Goal: Task Accomplishment & Management: Manage account settings

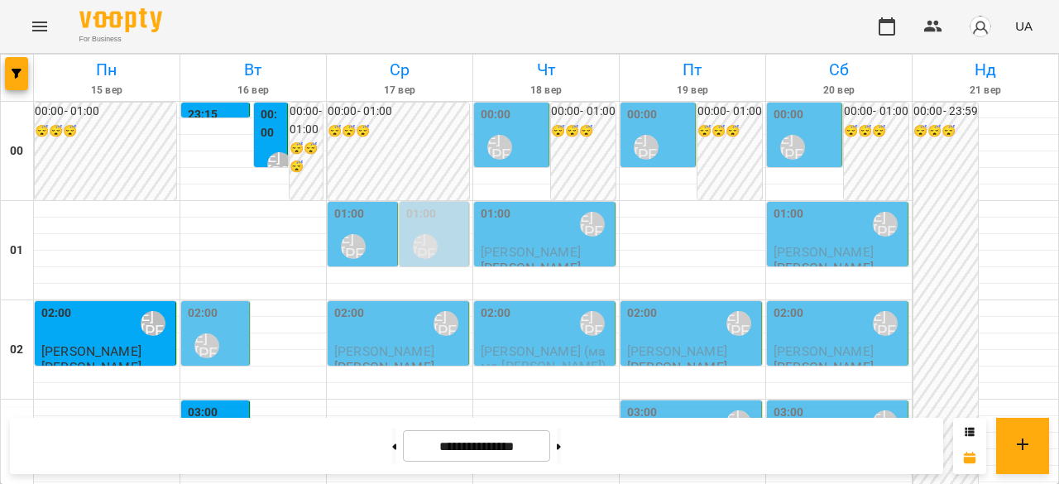
scroll to position [2073, 0]
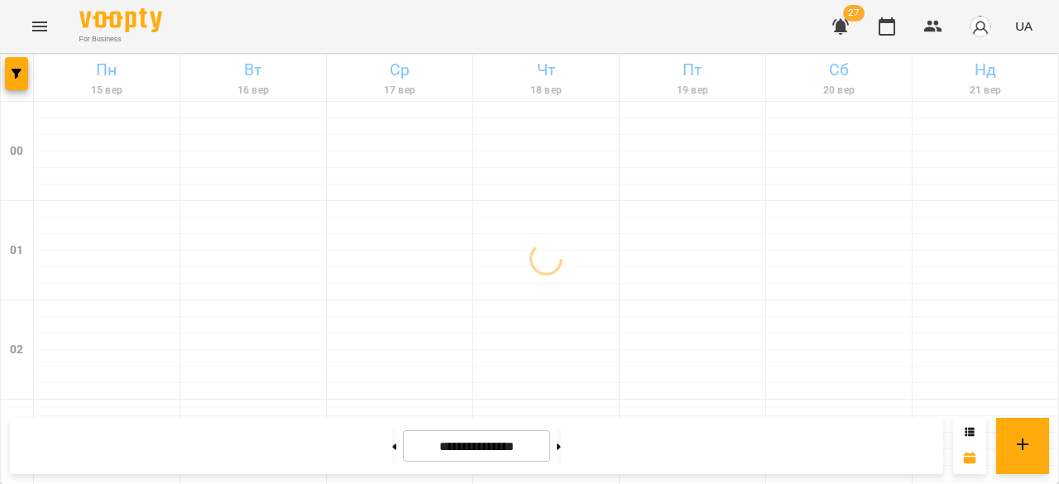
click at [843, 23] on icon "button" at bounding box center [840, 27] width 17 height 16
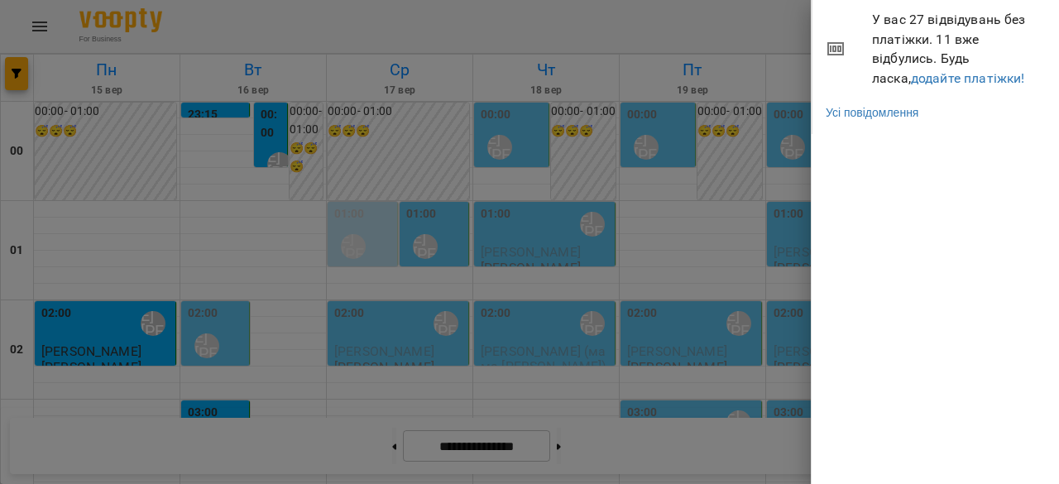
click at [725, 34] on div at bounding box center [529, 242] width 1059 height 484
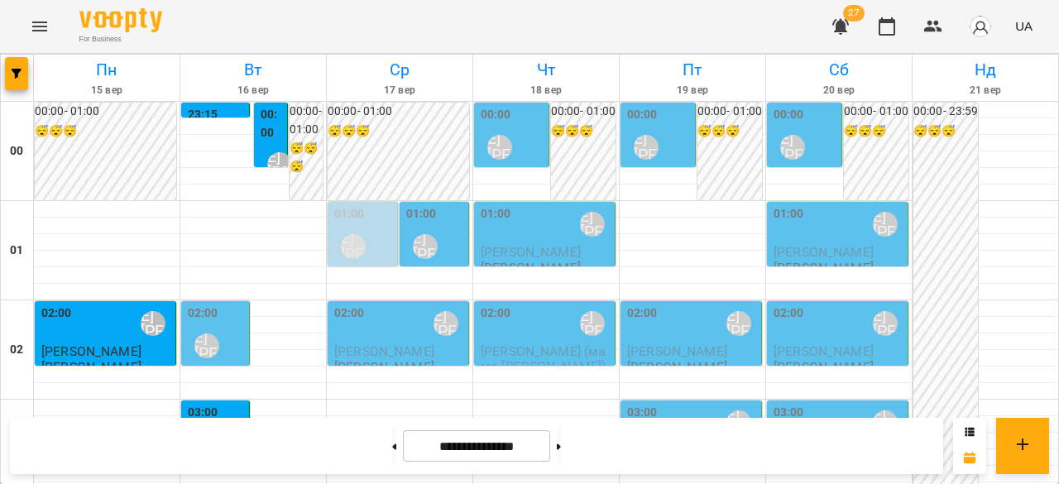
scroll to position [1737, 0]
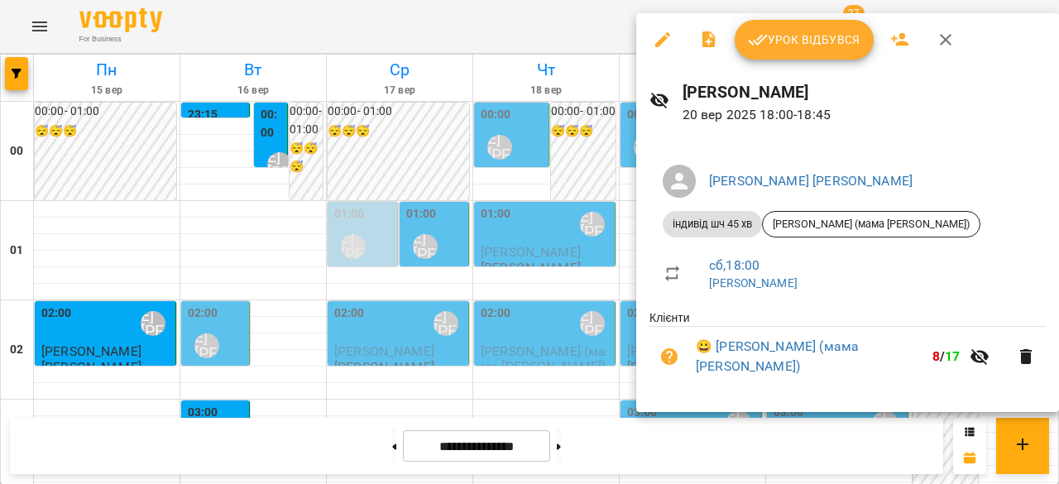
click at [595, 150] on div at bounding box center [529, 242] width 1059 height 484
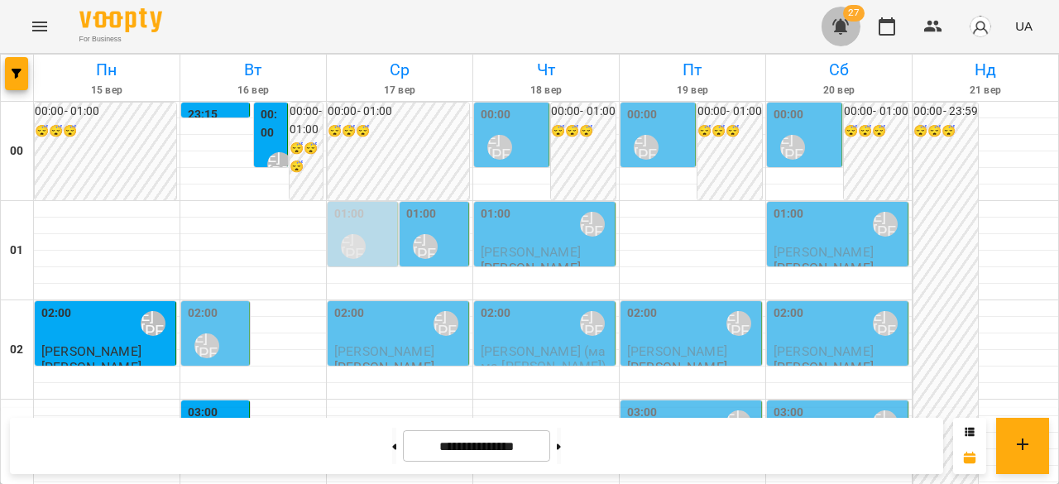
click at [842, 22] on icon "button" at bounding box center [840, 27] width 17 height 16
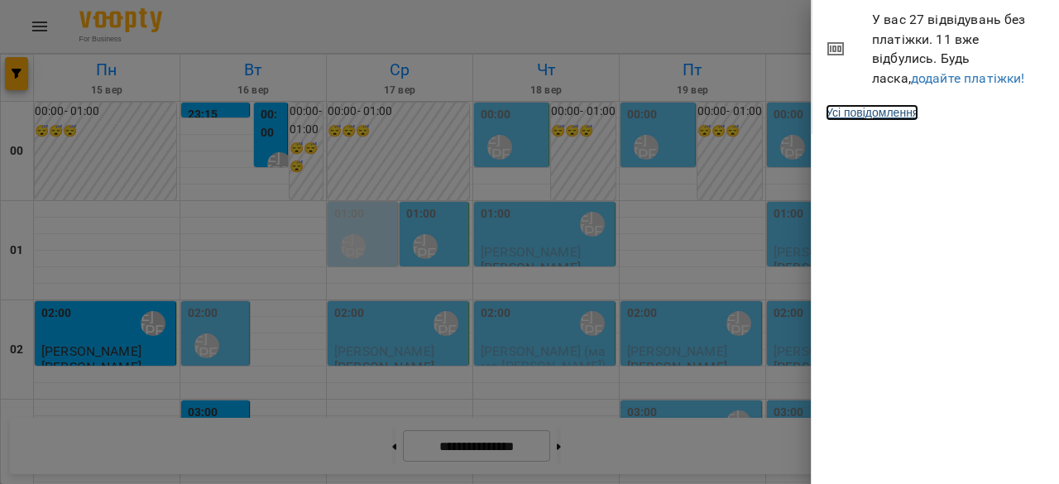
click at [880, 113] on link "Усі повідомлення" at bounding box center [872, 112] width 93 height 17
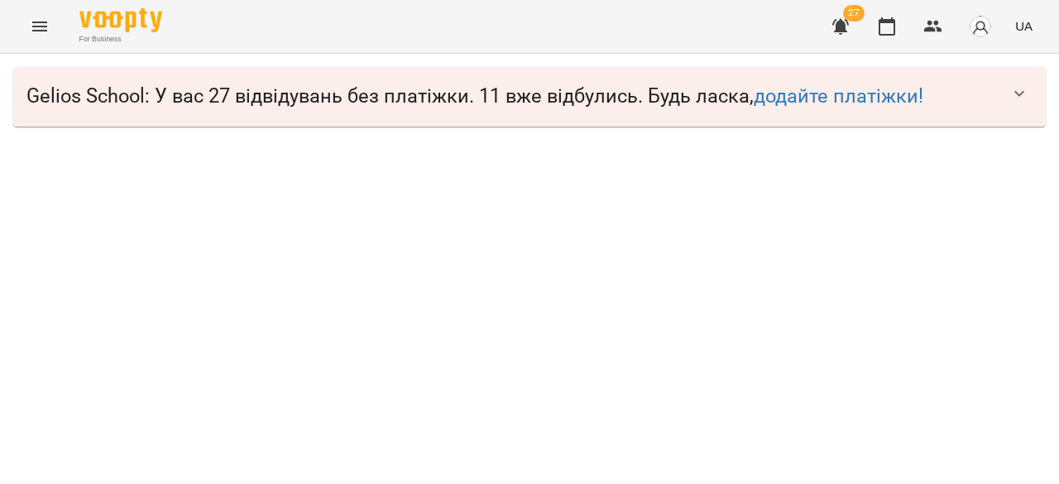
click at [49, 24] on icon "Menu" at bounding box center [40, 27] width 20 height 20
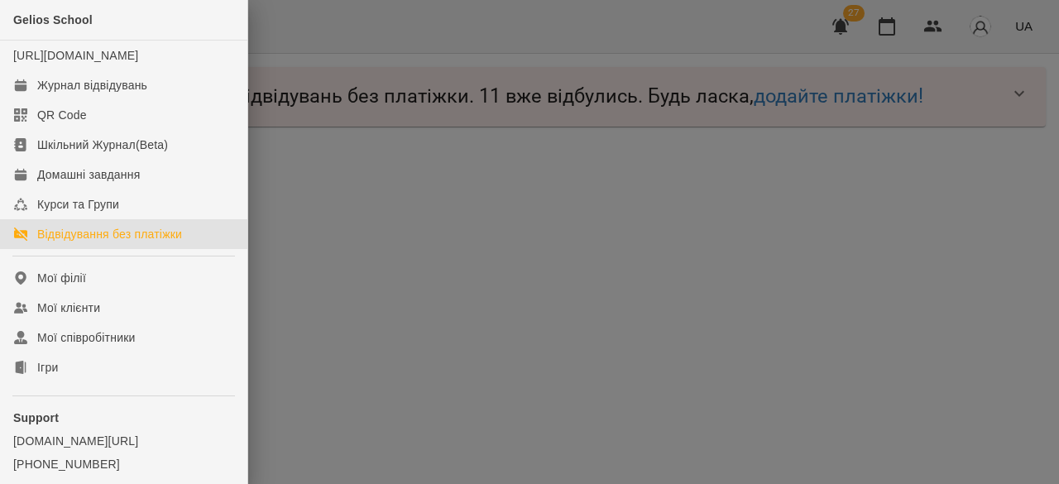
click at [92, 242] on div "Відвідування без платіжки" at bounding box center [109, 234] width 145 height 17
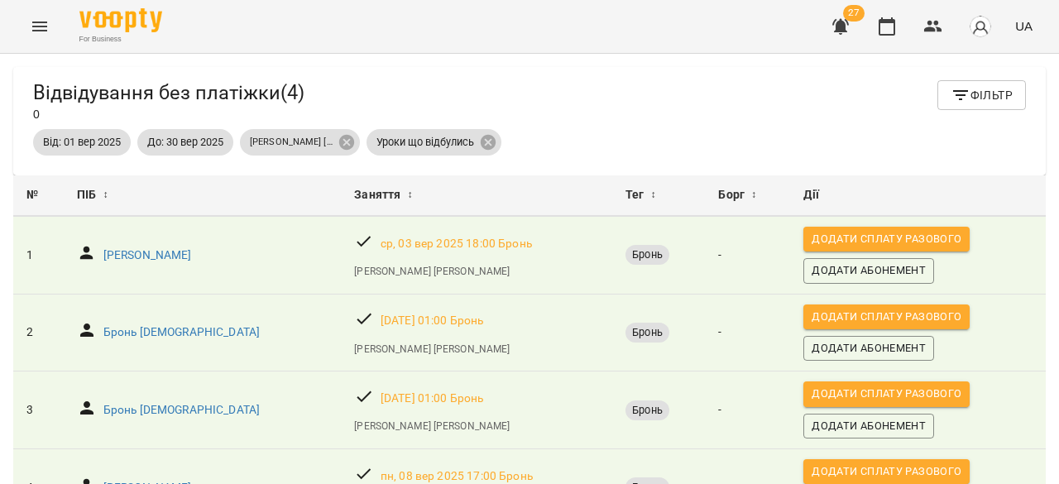
click at [41, 26] on icon "Menu" at bounding box center [40, 27] width 20 height 20
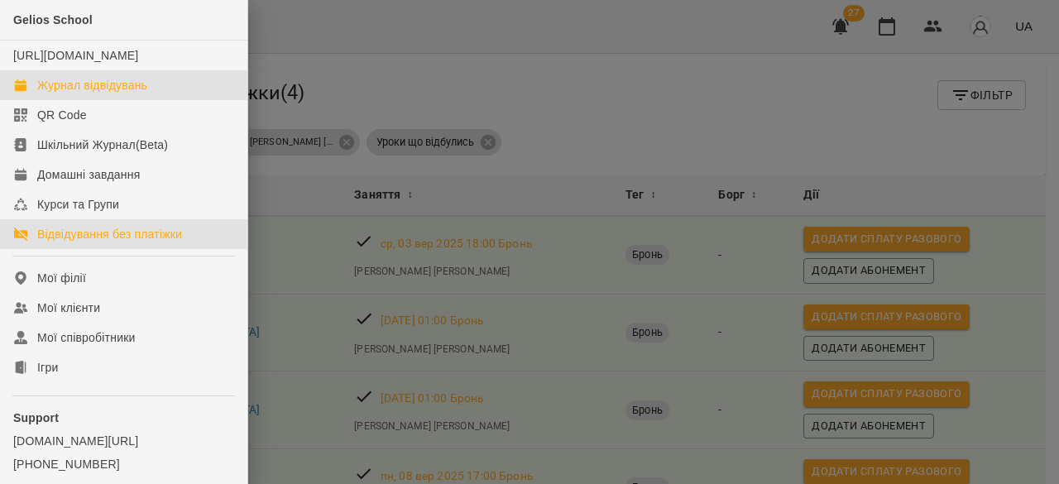
click at [114, 93] on div "Журнал відвідувань" at bounding box center [92, 85] width 110 height 17
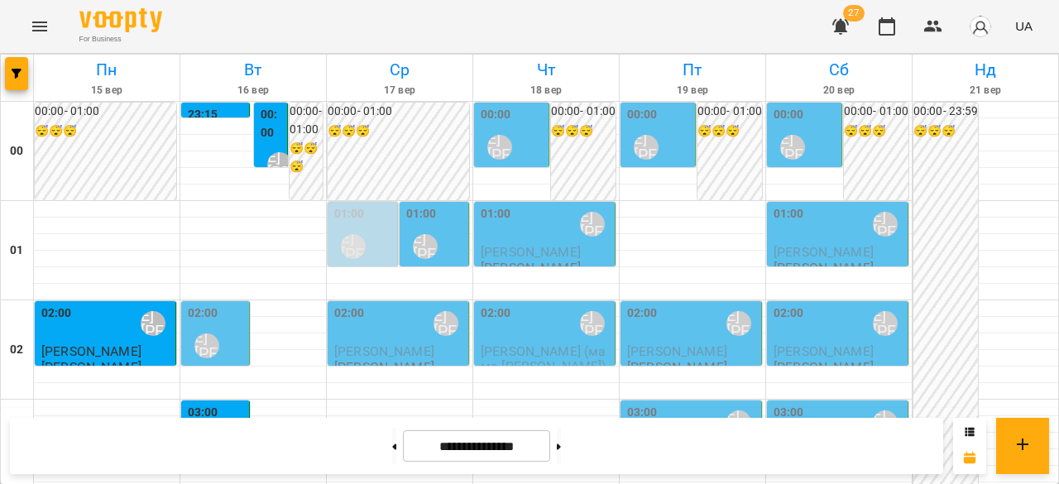
scroll to position [1660, 0]
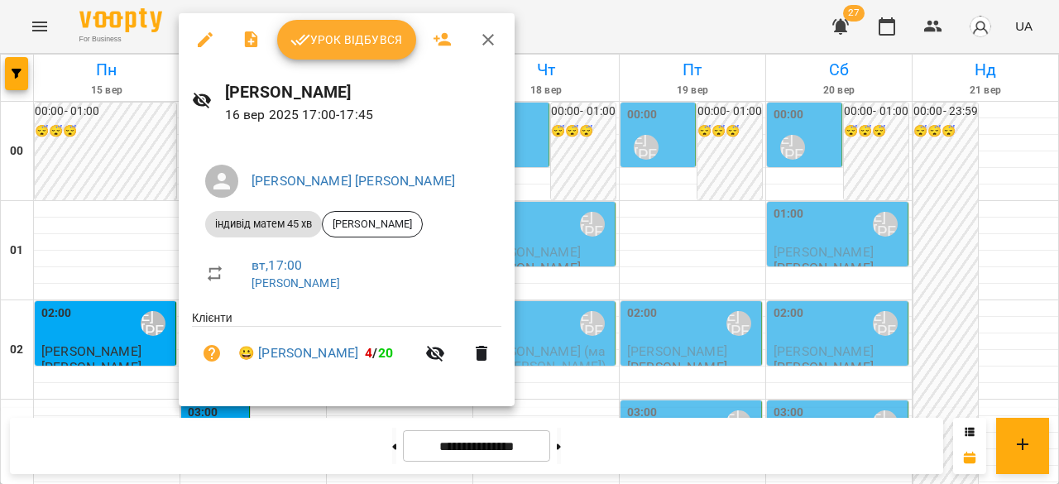
click at [643, 211] on div at bounding box center [529, 242] width 1059 height 484
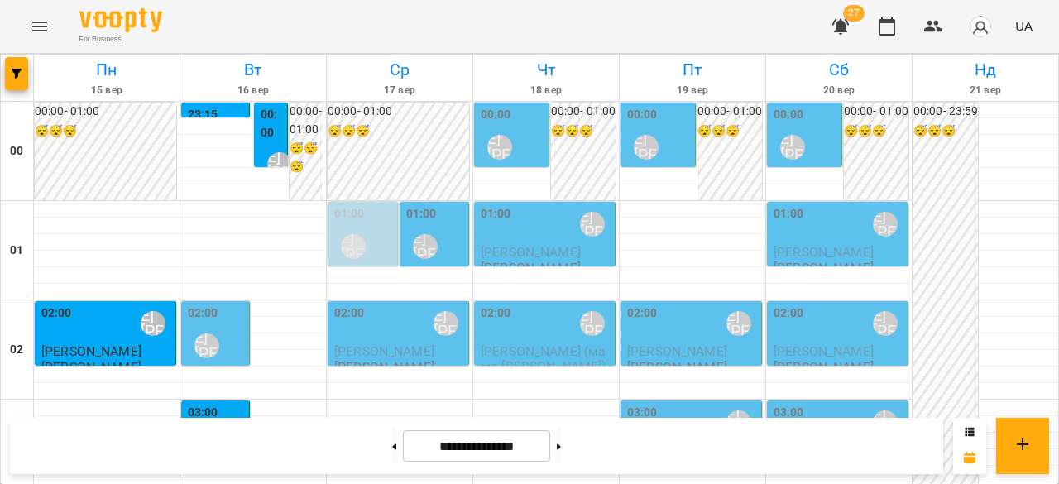
scroll to position [171, 0]
click at [225, 404] on div "03:00 [PERSON_NAME] [PERSON_NAME]" at bounding box center [217, 434] width 58 height 60
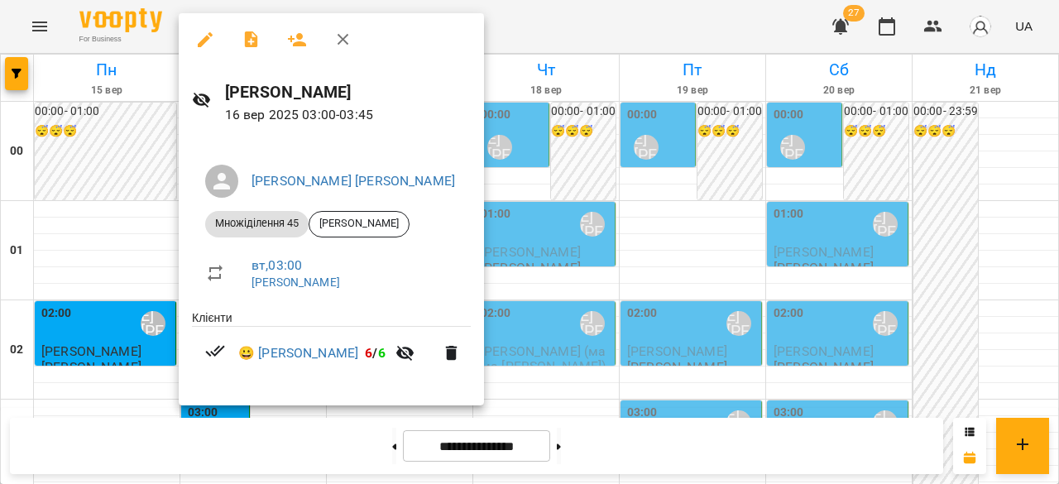
click at [83, 284] on div at bounding box center [529, 242] width 1059 height 484
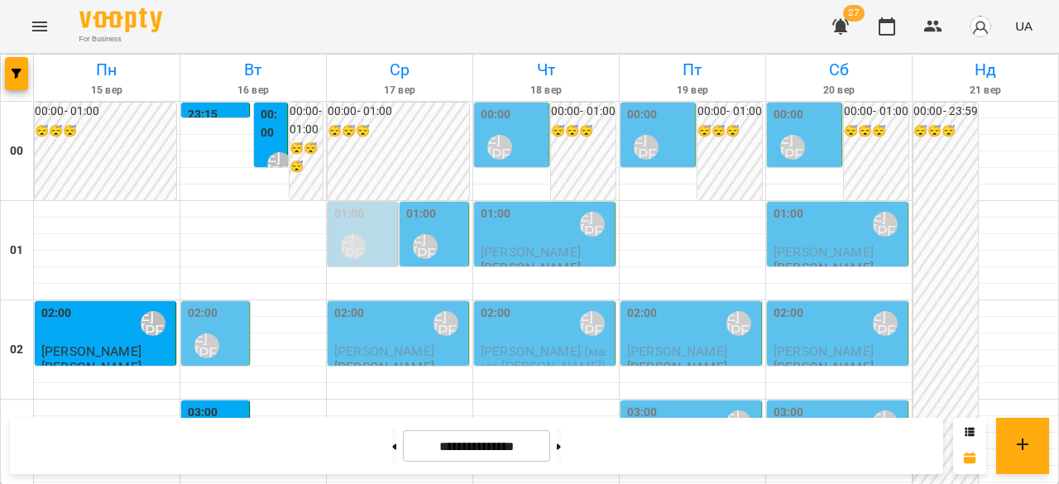
scroll to position [6, 0]
click at [222, 317] on div "02:00 [PERSON_NAME] [PERSON_NAME]" at bounding box center [217, 334] width 58 height 60
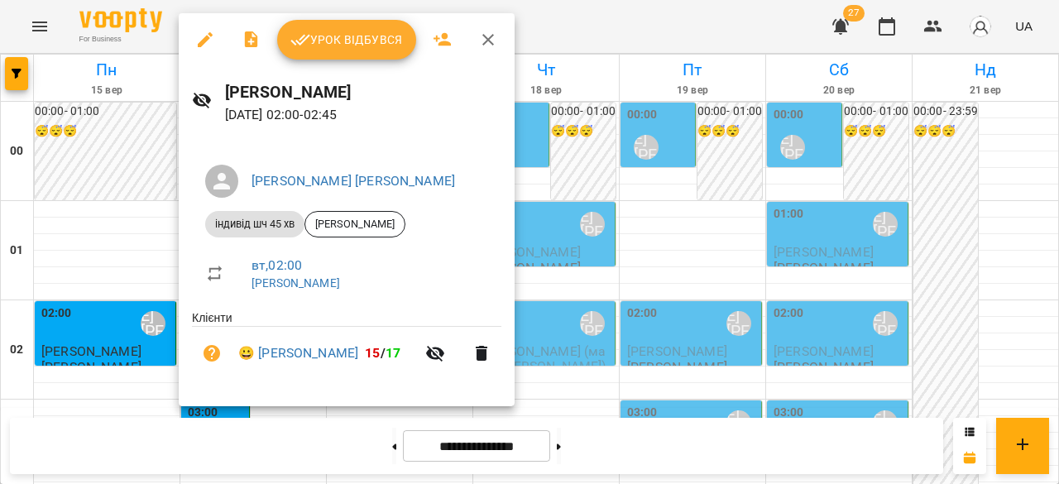
click at [354, 50] on button "Урок відбувся" at bounding box center [346, 40] width 139 height 40
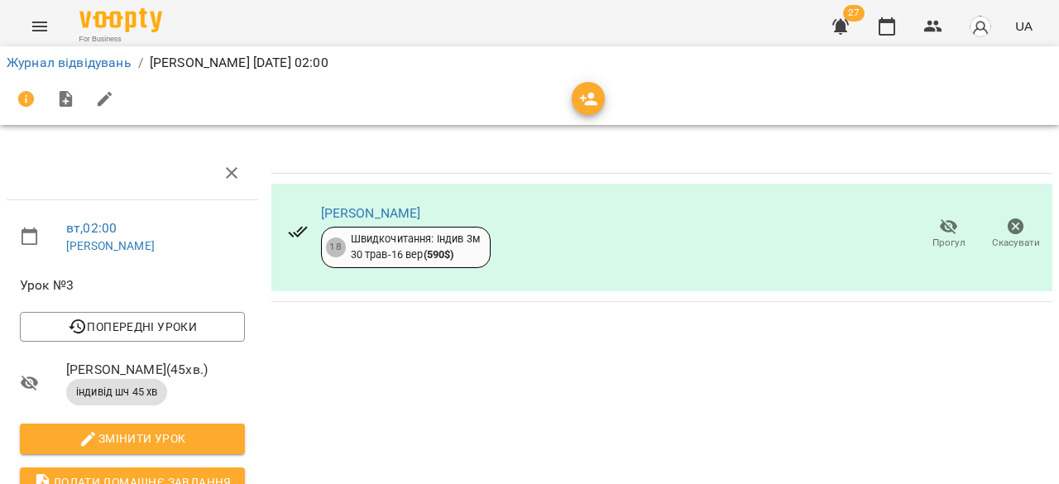
click at [941, 242] on span "Прогул" at bounding box center [948, 243] width 33 height 14
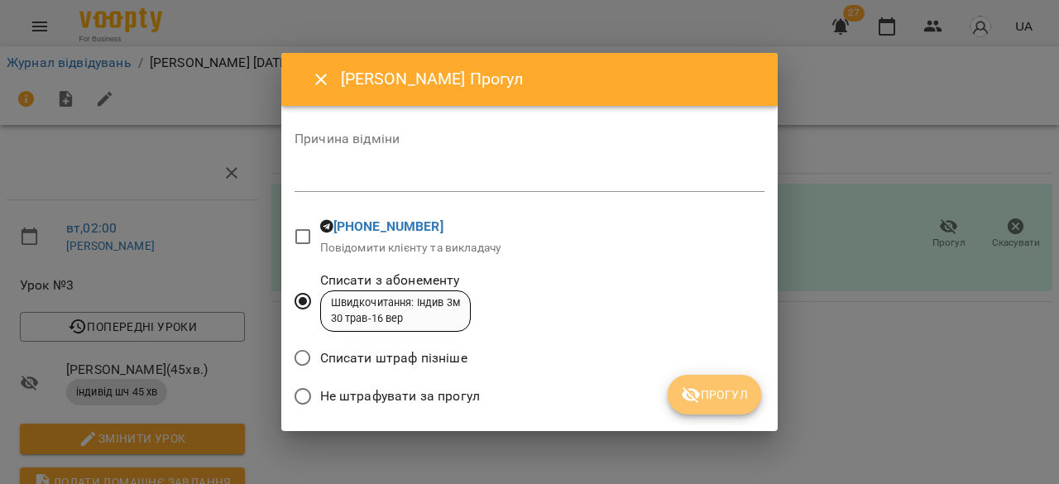
click at [690, 395] on icon "submit" at bounding box center [691, 395] width 18 height 16
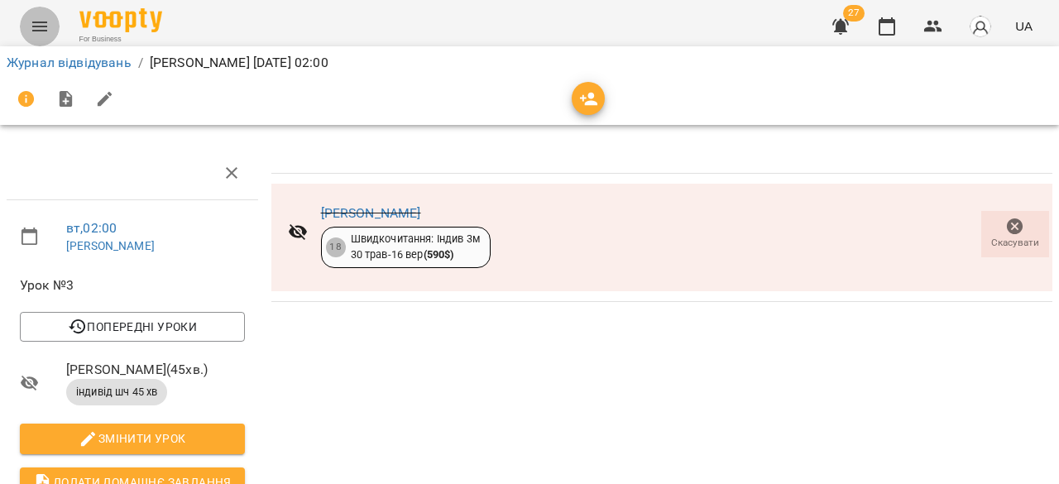
click at [31, 26] on icon "Menu" at bounding box center [40, 27] width 20 height 20
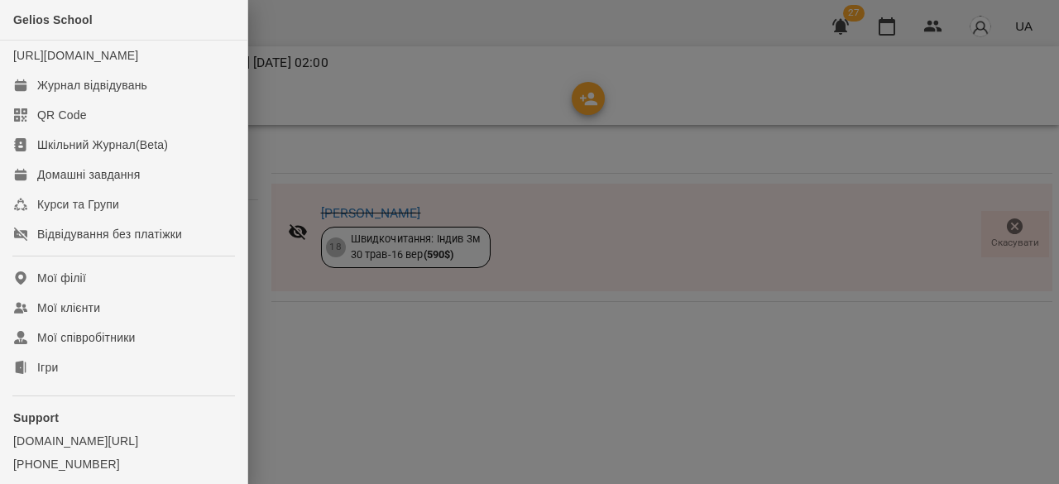
click at [544, 393] on div at bounding box center [529, 242] width 1059 height 484
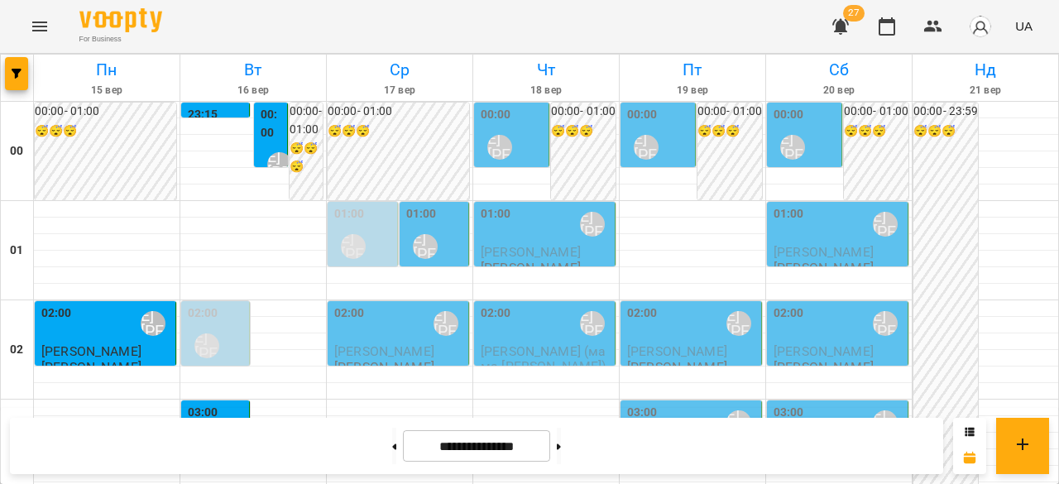
scroll to position [1654, 0]
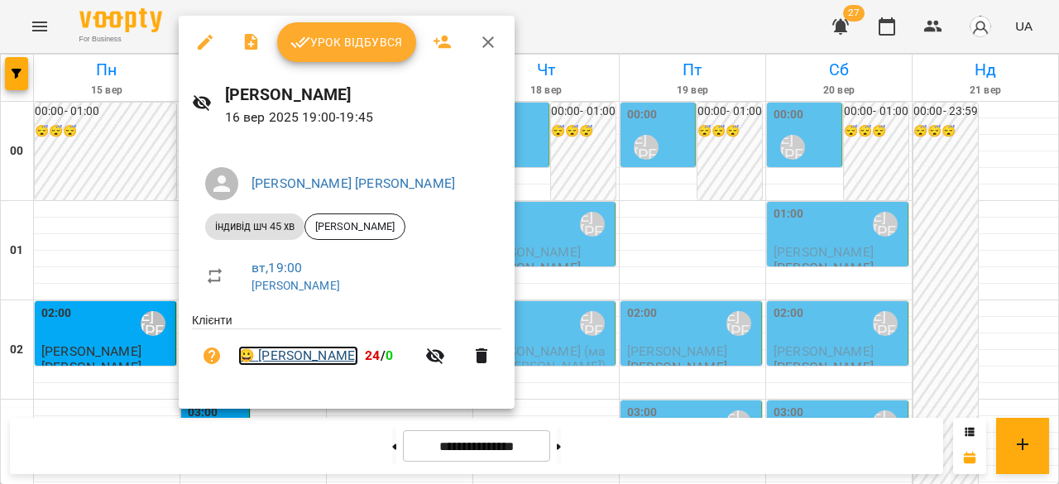
click at [329, 361] on link "😀 [GEOGRAPHIC_DATA][PERSON_NAME]" at bounding box center [298, 356] width 120 height 20
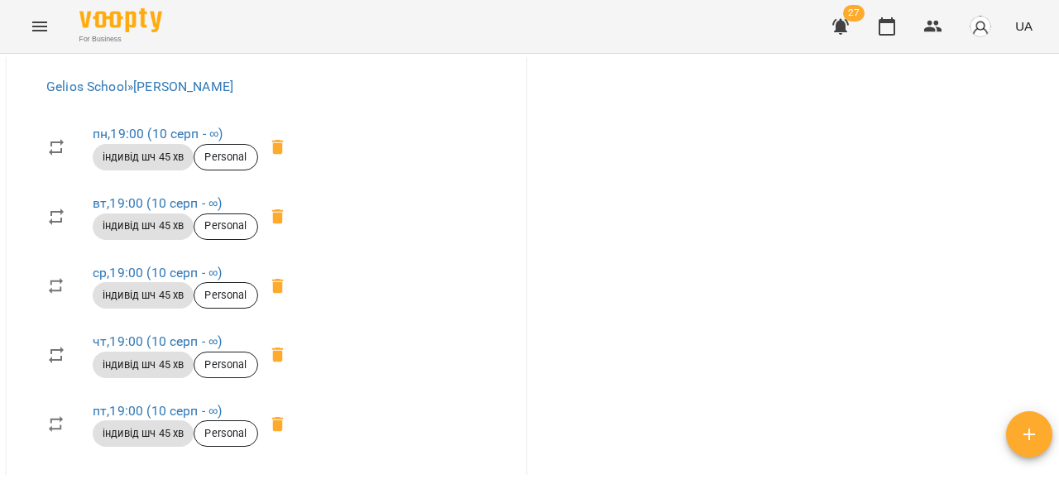
scroll to position [1323, 0]
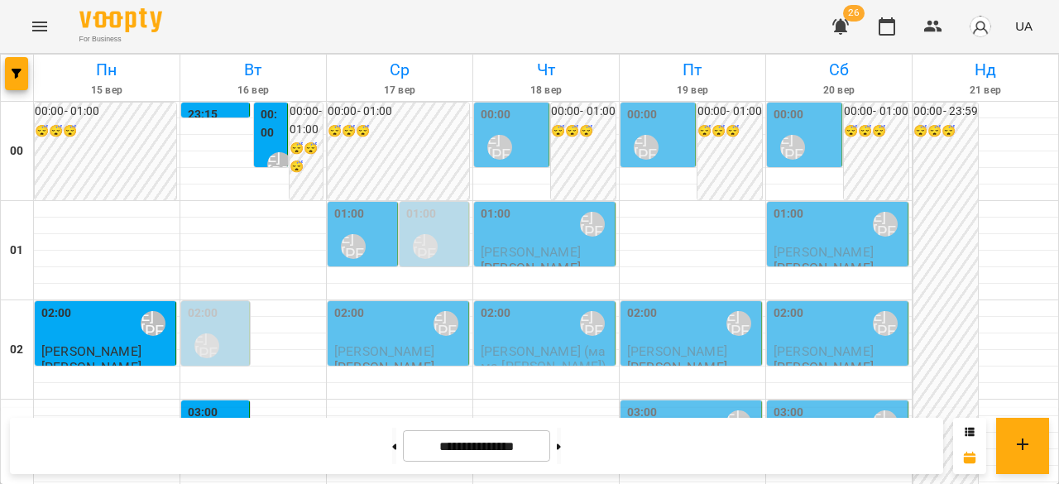
scroll to position [1737, 0]
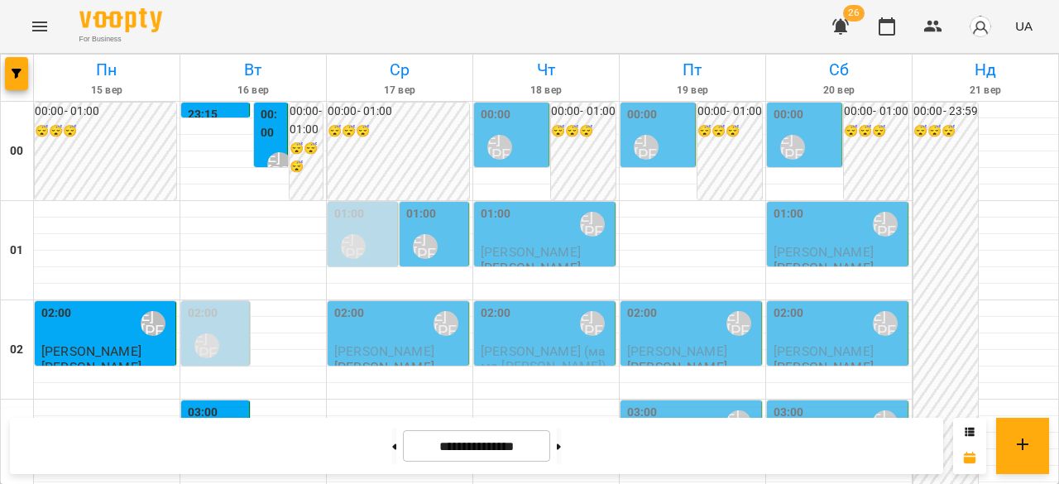
scroll to position [1654, 0]
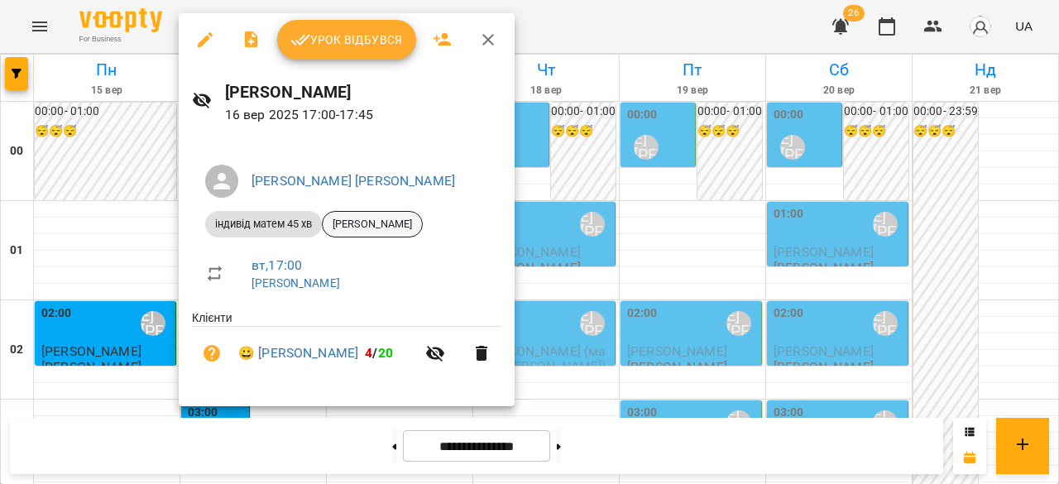
click at [362, 223] on span "[PERSON_NAME]" at bounding box center [372, 224] width 99 height 15
